Goal: Task Accomplishment & Management: Manage account settings

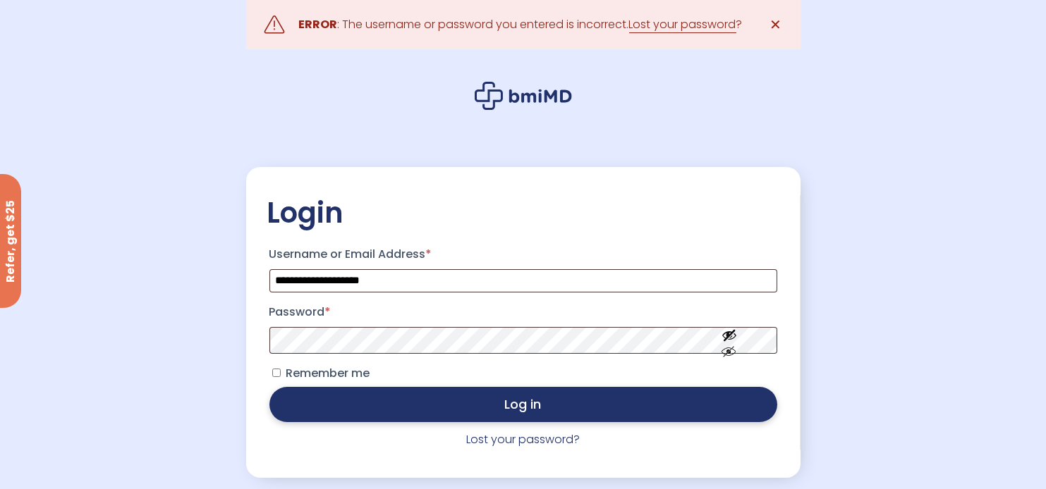
click at [531, 410] on button "Log in" at bounding box center [523, 404] width 508 height 35
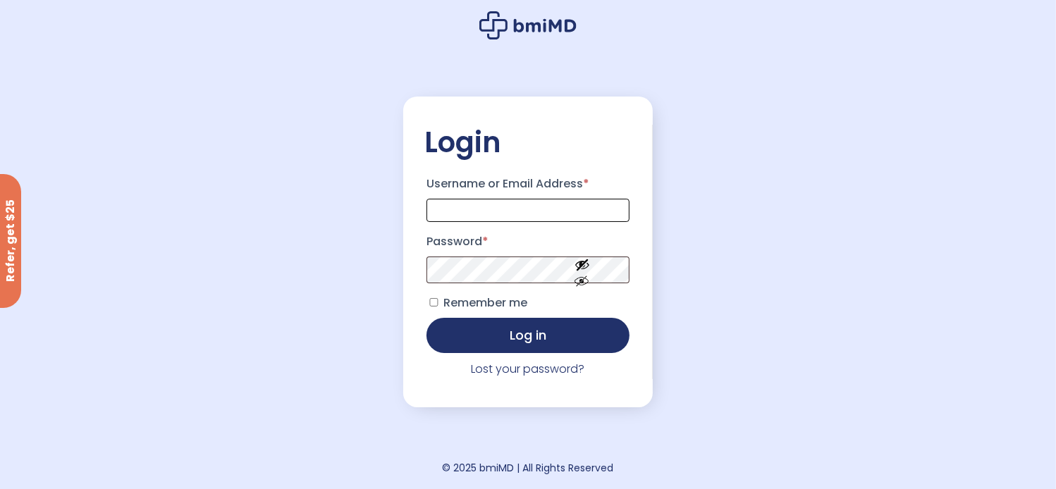
click at [530, 206] on input "Username or Email Address *" at bounding box center [528, 210] width 203 height 23
type input "**********"
click at [582, 273] on button "Show password" at bounding box center [582, 293] width 79 height 49
click at [580, 288] on button "Hide password" at bounding box center [582, 293] width 79 height 49
click at [580, 303] on button "Show password" at bounding box center [582, 293] width 79 height 49
